Goal: Task Accomplishment & Management: Manage account settings

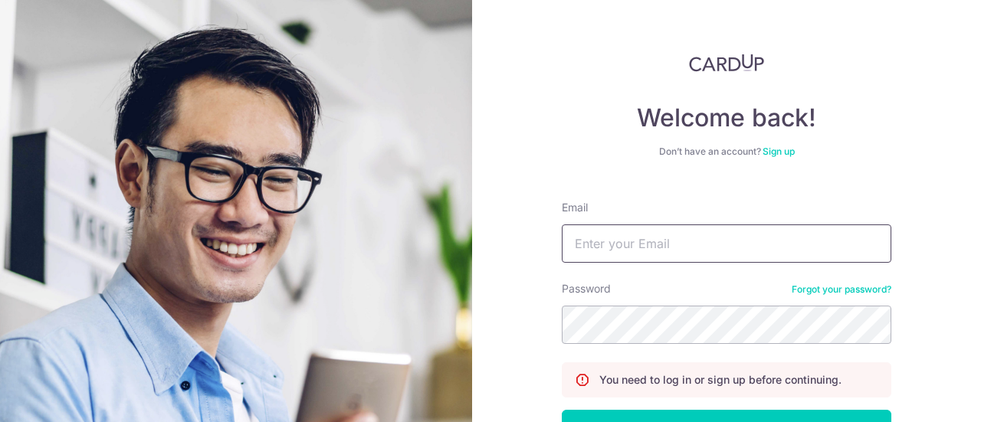
click at [701, 245] on input "Email" at bounding box center [727, 244] width 330 height 38
type input "[PERSON_NAME][EMAIL_ADDRESS][DOMAIN_NAME]"
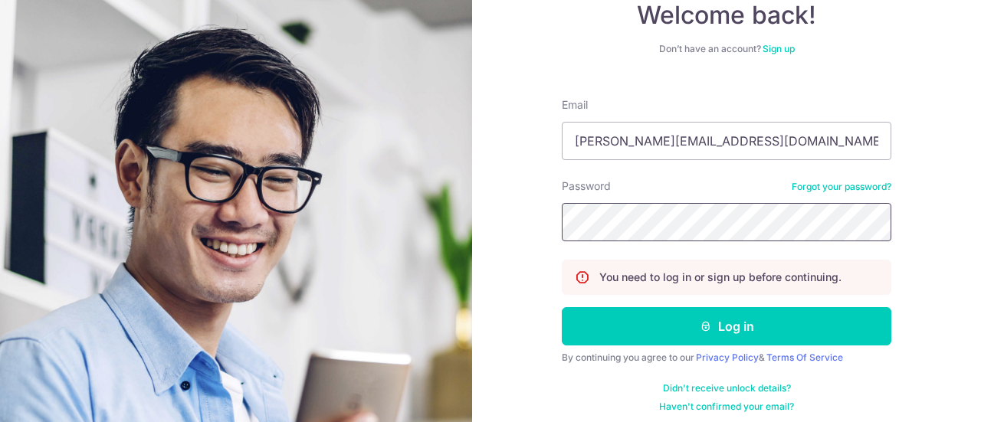
scroll to position [110, 0]
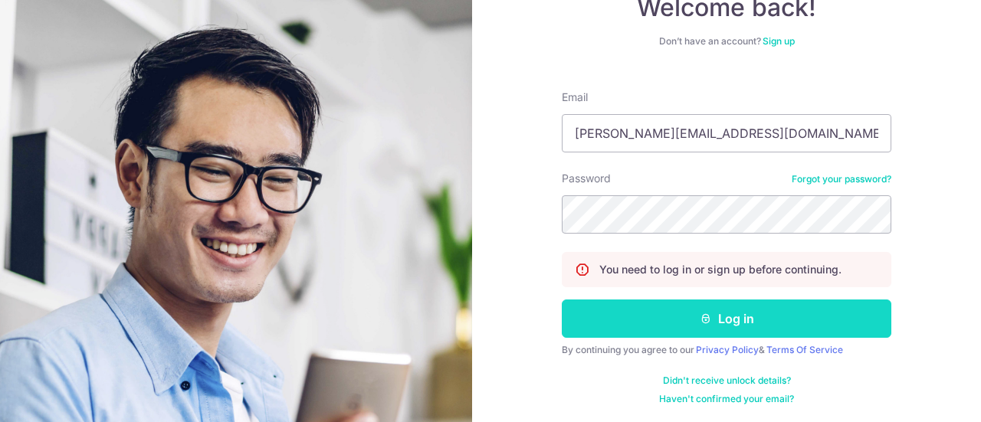
click at [769, 305] on button "Log in" at bounding box center [727, 319] width 330 height 38
